Goal: Task Accomplishment & Management: Use online tool/utility

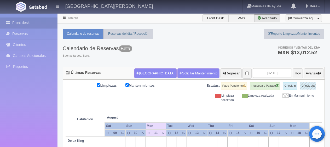
drag, startPoint x: 0, startPoint y: 0, endPoint x: 165, endPoint y: 102, distance: 194.5
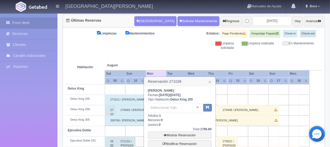
scroll to position [52, 0]
click at [210, 82] on link "×" at bounding box center [209, 81] width 3 height 5
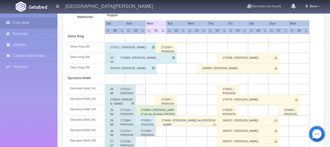
scroll to position [130, 0]
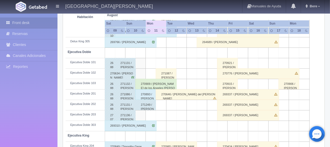
click at [151, 83] on div "270909 / [PERSON_NAME] de los Ángeles [PERSON_NAME]" at bounding box center [155, 84] width 41 height 10
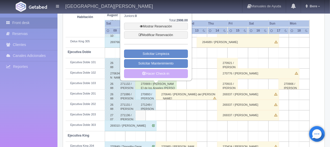
scroll to position [104, 0]
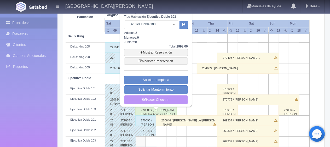
click at [159, 96] on link "Hacer Check-in" at bounding box center [156, 99] width 64 height 9
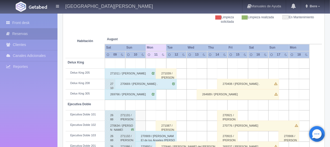
scroll to position [157, 0]
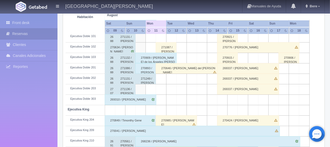
click at [148, 70] on div "270893 / [PERSON_NAME]" at bounding box center [145, 68] width 21 height 10
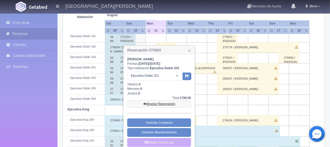
click at [161, 103] on link "Mostrar Reservación" at bounding box center [159, 103] width 64 height 7
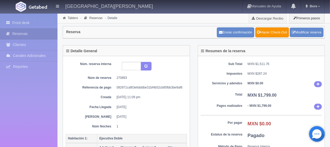
scroll to position [78, 0]
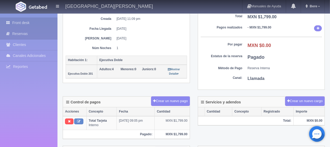
click at [22, 22] on link "Front desk" at bounding box center [28, 22] width 57 height 11
